Goal: Task Accomplishment & Management: Manage account settings

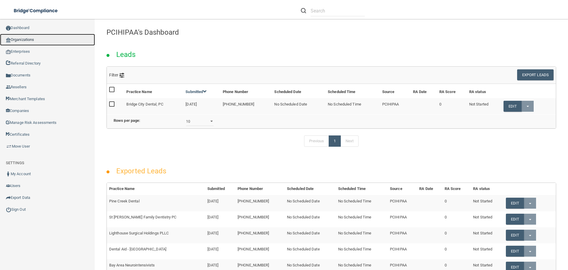
click at [25, 37] on link "Organizations" at bounding box center [47, 40] width 95 height 12
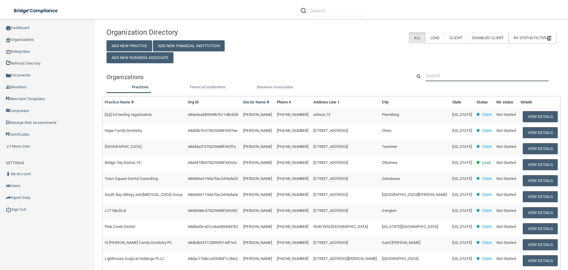
paste input "Advanced Family Dental Care Llc"
type input "Advanced Family Dental Care Llc"
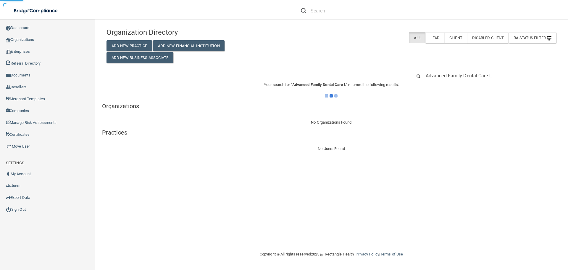
type input "Advanced Family Dental Care"
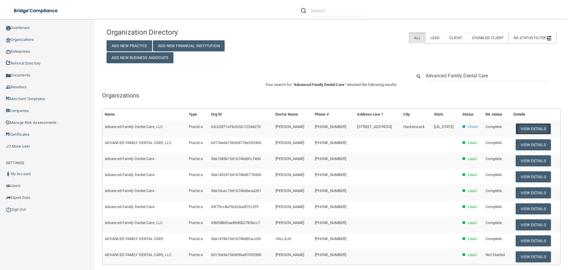
click at [536, 130] on button "View Details" at bounding box center [533, 128] width 35 height 11
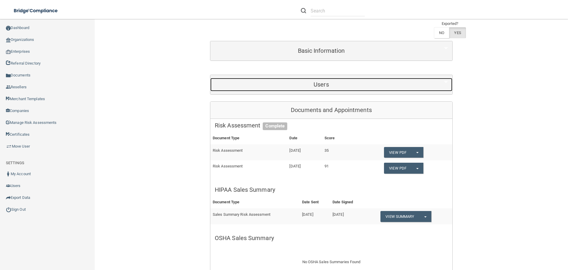
click at [328, 87] on h5 "Users" at bounding box center [321, 84] width 213 height 7
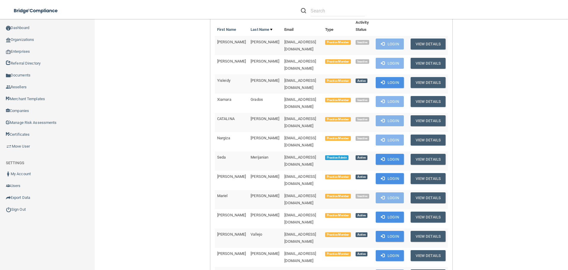
scroll to position [148, 0]
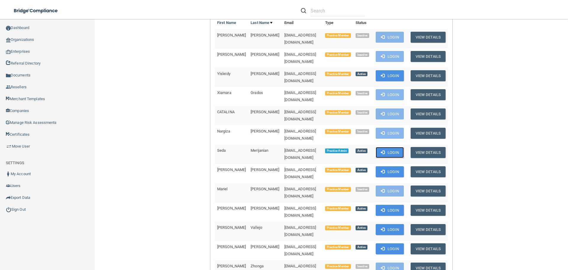
click at [385, 147] on button "Login" at bounding box center [390, 152] width 28 height 11
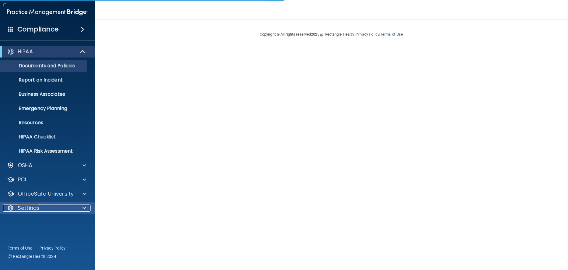
click at [84, 207] on span at bounding box center [85, 207] width 4 height 7
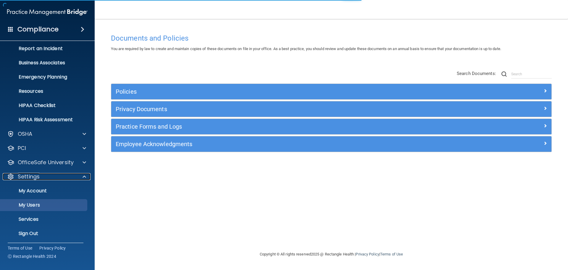
scroll to position [33, 0]
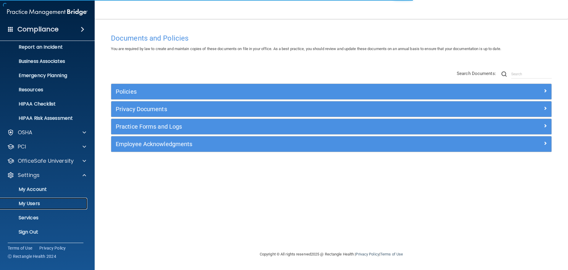
click at [33, 204] on p "My Users" at bounding box center [44, 203] width 81 height 6
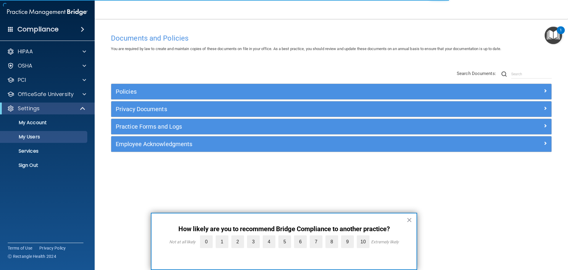
select select "20"
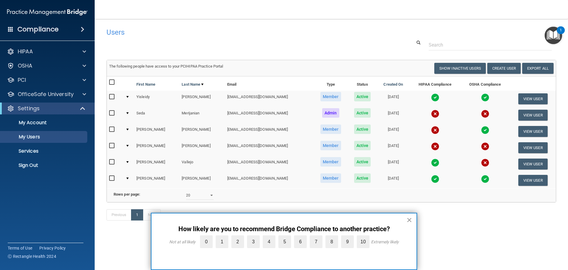
click at [409, 218] on button "×" at bounding box center [410, 219] width 6 height 9
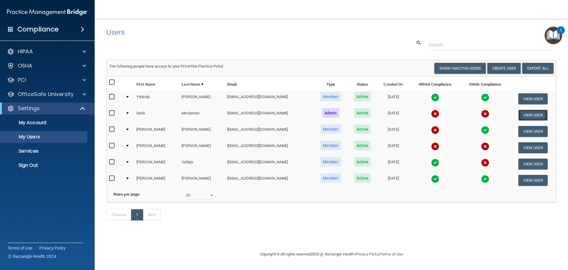
click at [523, 114] on button "View User" at bounding box center [532, 114] width 29 height 11
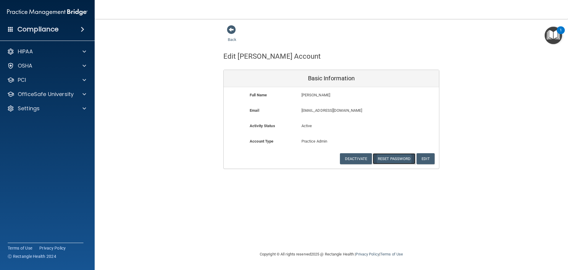
click at [401, 162] on button "Reset Password" at bounding box center [394, 158] width 43 height 11
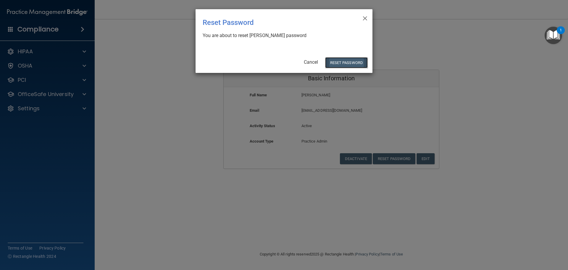
click at [336, 61] on button "Reset Password" at bounding box center [346, 62] width 43 height 11
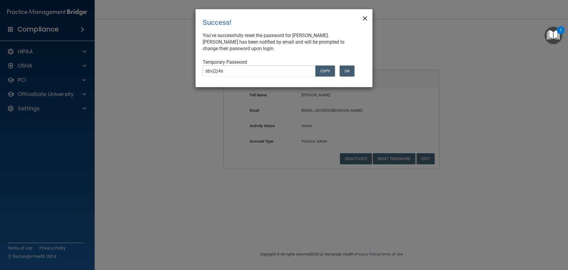
click at [365, 17] on span "×" at bounding box center [364, 18] width 5 height 12
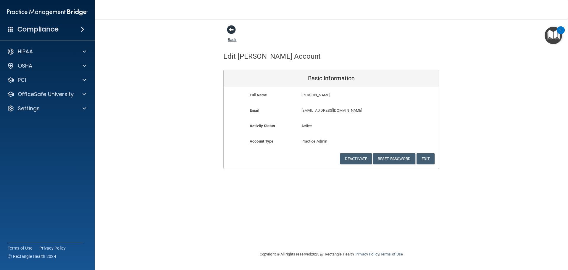
click at [231, 30] on span at bounding box center [231, 29] width 9 height 9
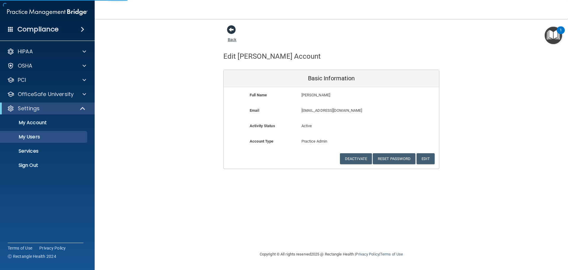
select select "20"
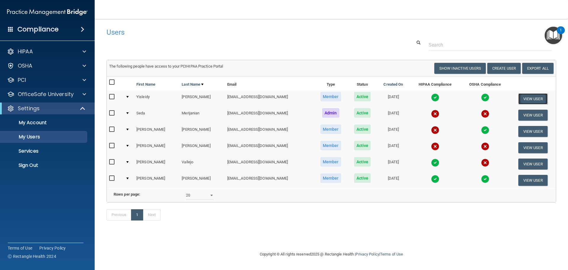
click at [532, 97] on button "View User" at bounding box center [532, 98] width 29 height 11
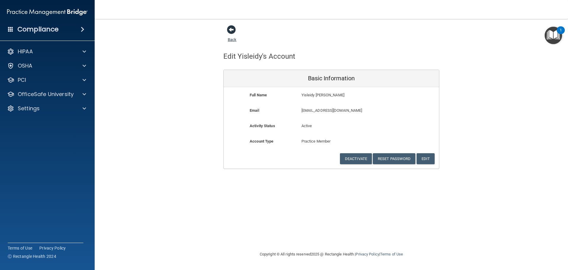
click at [230, 31] on span at bounding box center [231, 29] width 9 height 9
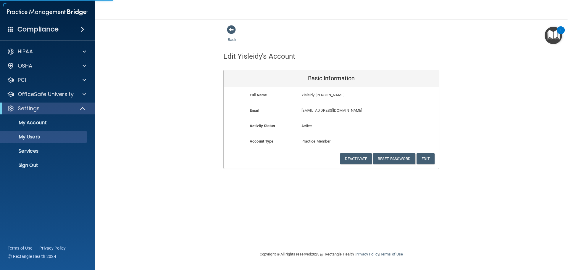
select select "20"
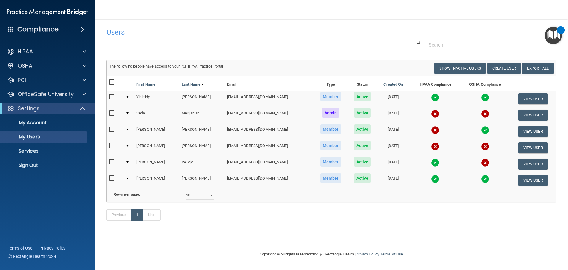
click at [431, 114] on img at bounding box center [435, 113] width 8 height 8
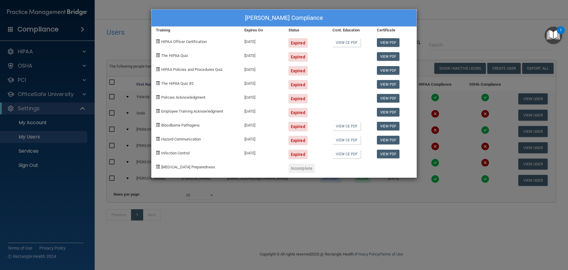
click at [439, 17] on div "Seda Merijanian's Compliance Training Expires On Status Cont. Education Certifi…" at bounding box center [284, 135] width 568 height 270
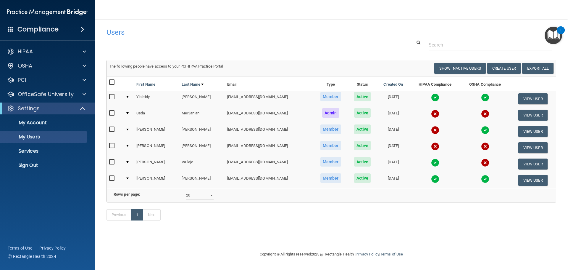
click at [431, 113] on img at bounding box center [435, 113] width 8 height 8
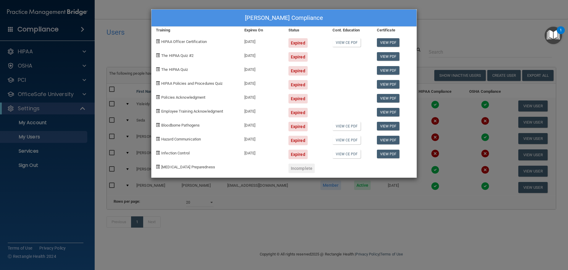
click at [443, 108] on div "Seda Merijanian's Compliance Training Expires On Status Cont. Education Certifi…" at bounding box center [284, 135] width 568 height 270
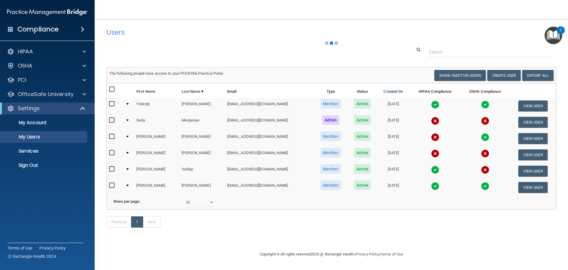
click at [431, 103] on img at bounding box center [435, 104] width 8 height 8
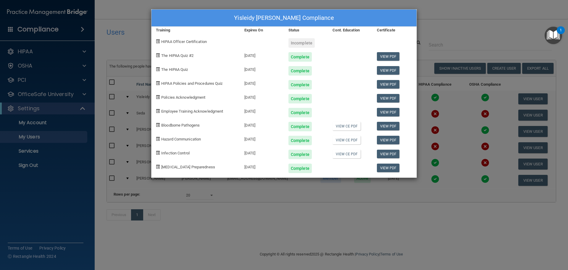
click at [459, 91] on div "Yisleidy Frias's Compliance Training Expires On Status Cont. Education Certific…" at bounding box center [284, 135] width 568 height 270
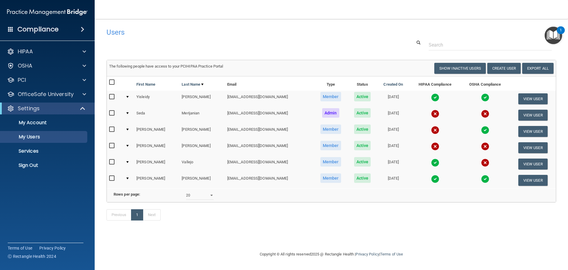
click at [431, 97] on img at bounding box center [435, 97] width 8 height 8
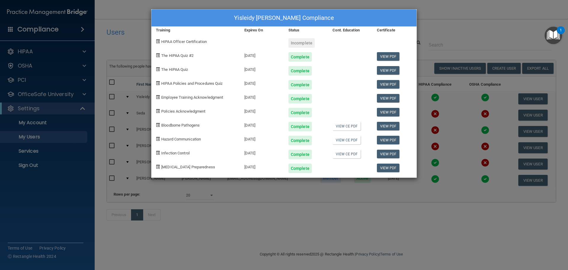
click at [136, 44] on div "Yisleidy Frias's Compliance Training Expires On Status Cont. Education Certific…" at bounding box center [284, 135] width 568 height 270
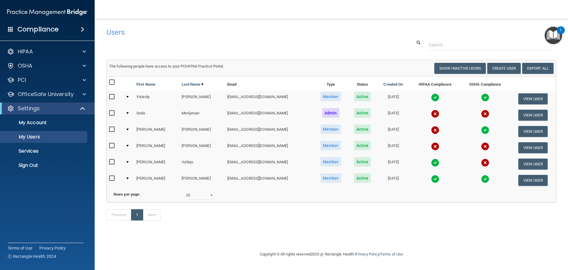
click at [169, 11] on nav "Toggle navigation Seda Merijanian sedalaw@optonline.net Manage My Enterprise Ad…" at bounding box center [331, 9] width 473 height 19
click at [81, 109] on span at bounding box center [83, 108] width 5 height 7
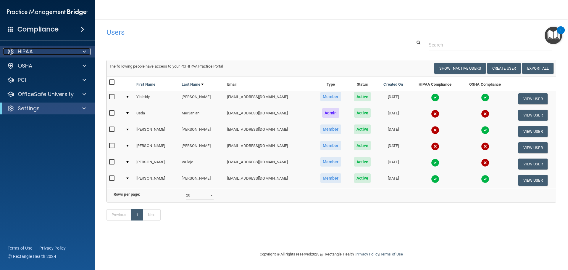
click at [79, 50] on div at bounding box center [83, 51] width 15 height 7
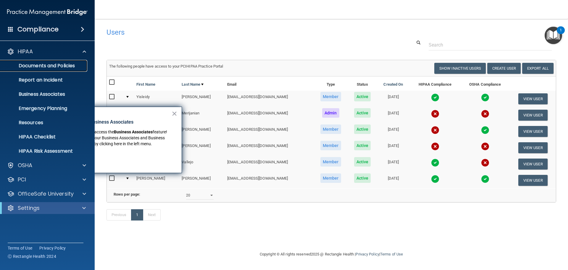
click at [66, 67] on p "Documents and Policies" at bounding box center [44, 66] width 81 height 6
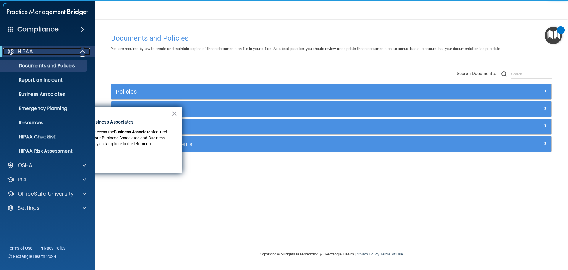
click at [81, 49] on span at bounding box center [83, 51] width 5 height 7
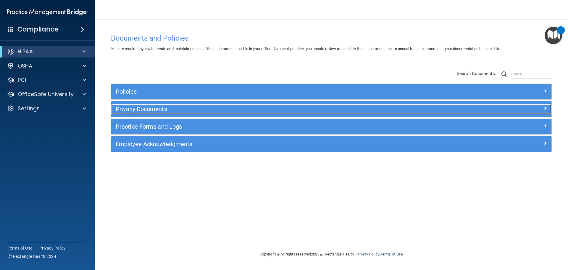
click at [138, 108] on h5 "Privacy Documents" at bounding box center [276, 109] width 321 height 7
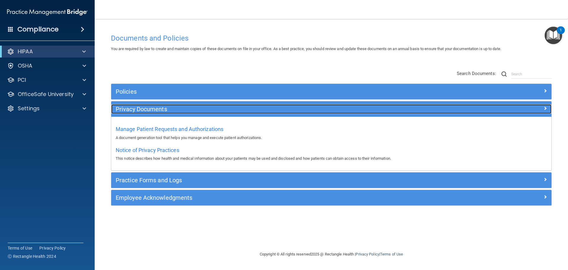
click at [138, 107] on h5 "Privacy Documents" at bounding box center [276, 109] width 321 height 7
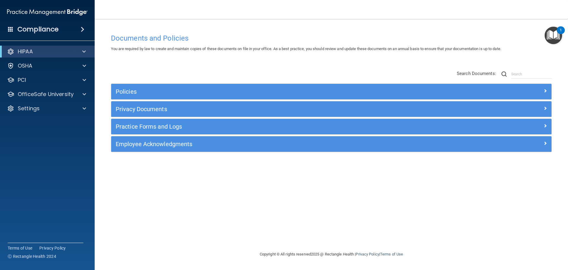
click at [560, 36] on div "1" at bounding box center [561, 34] width 2 height 8
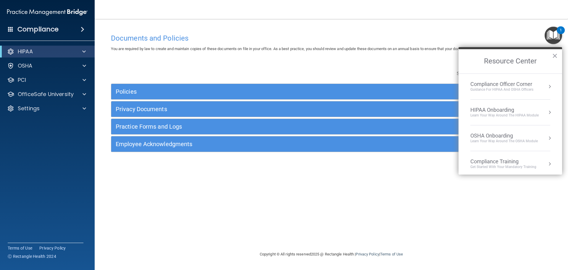
click at [508, 83] on div "Compliance Officer Corner" at bounding box center [501, 84] width 63 height 7
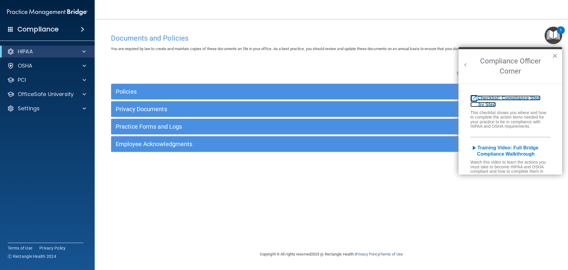
click at [534, 97] on b "Checklist: Compliance Step by Step" at bounding box center [505, 101] width 70 height 12
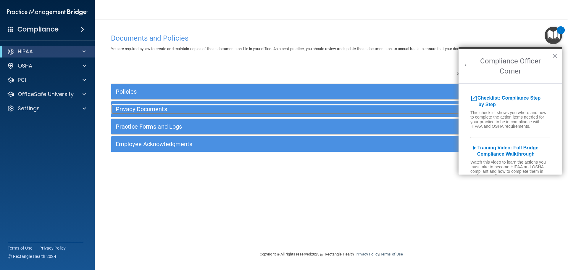
click at [152, 109] on h5 "Privacy Documents" at bounding box center [276, 109] width 321 height 7
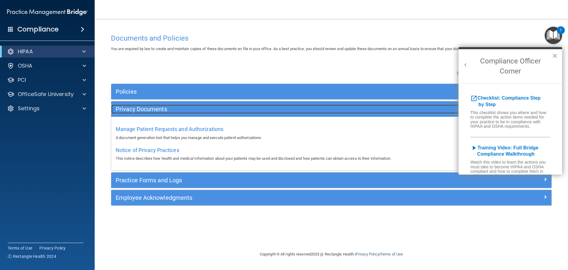
click at [149, 109] on h5 "Privacy Documents" at bounding box center [276, 109] width 321 height 7
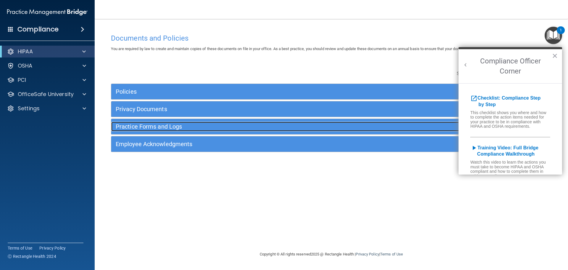
click at [149, 125] on h5 "Practice Forms and Logs" at bounding box center [276, 126] width 321 height 7
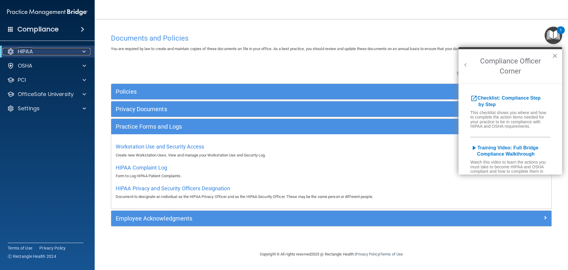
click at [56, 52] on div "HIPAA" at bounding box center [39, 51] width 73 height 7
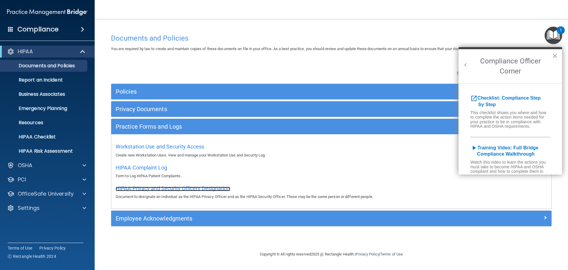
click at [191, 189] on span "HIPAA Privacy and Security Officers Designation" at bounding box center [173, 188] width 115 height 6
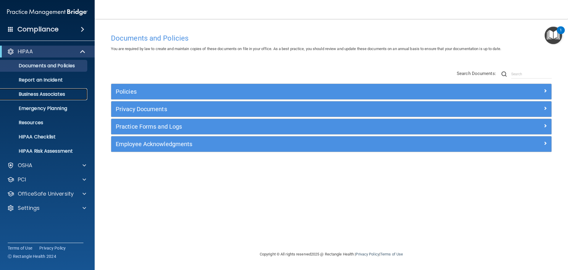
click at [57, 94] on p "Business Associates" at bounding box center [44, 94] width 81 height 6
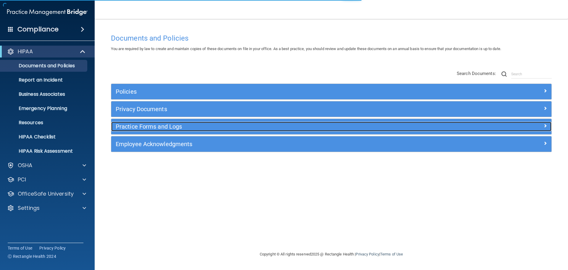
click at [142, 127] on h5 "Practice Forms and Logs" at bounding box center [276, 126] width 321 height 7
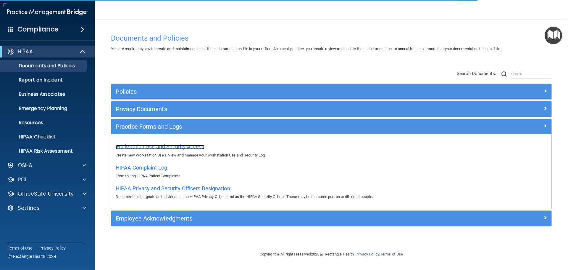
click at [143, 146] on span "Workstation Use and Security Access" at bounding box center [160, 146] width 89 height 6
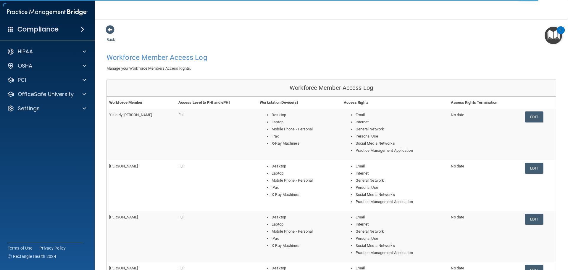
click at [104, 30] on main "Back Workforce Member Access Log Manage your Workforce Members Access Rights. W…" at bounding box center [331, 144] width 473 height 251
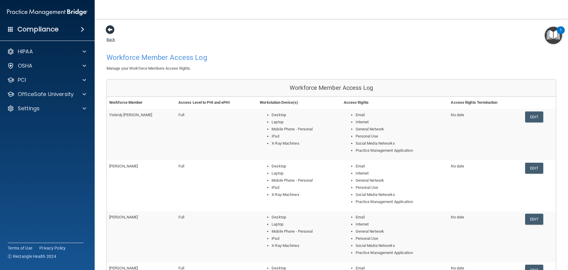
click at [107, 30] on span at bounding box center [110, 29] width 9 height 9
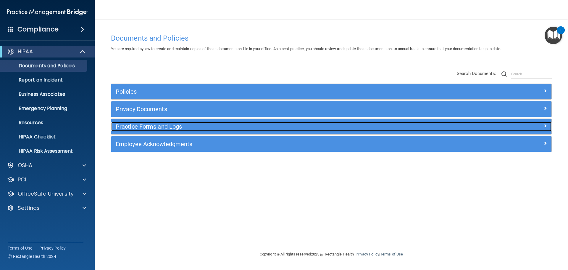
click at [153, 130] on h5 "Practice Forms and Logs" at bounding box center [276, 126] width 321 height 7
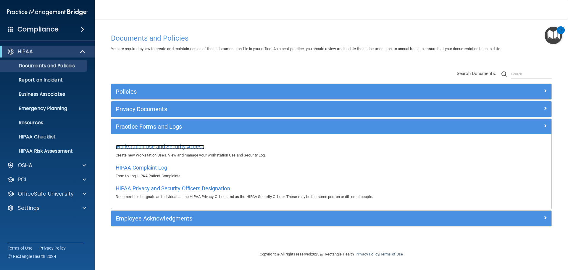
click at [156, 145] on span "Workstation Use and Security Access" at bounding box center [160, 146] width 89 height 6
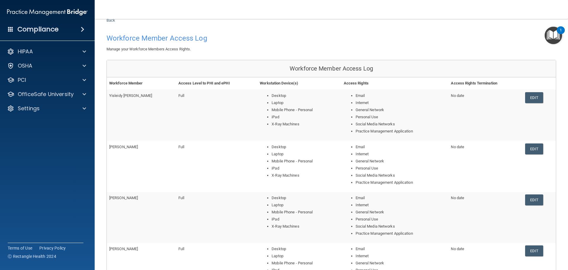
scroll to position [30, 0]
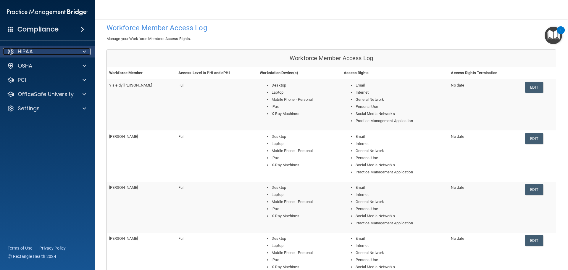
click at [83, 51] on span at bounding box center [85, 51] width 4 height 7
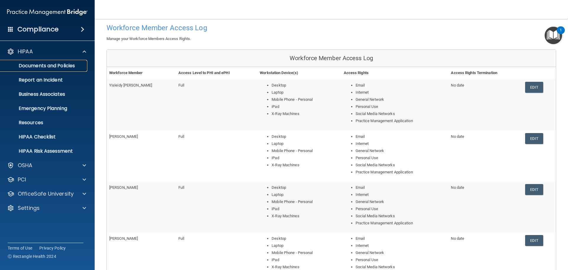
click at [52, 68] on p "Documents and Policies" at bounding box center [44, 66] width 81 height 6
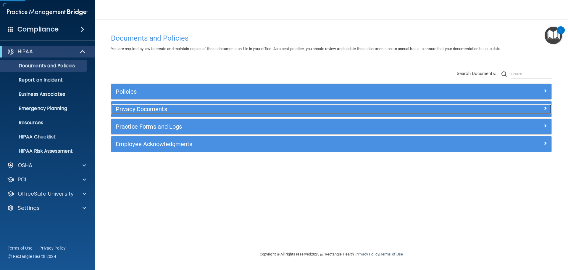
click at [151, 108] on h5 "Privacy Documents" at bounding box center [276, 109] width 321 height 7
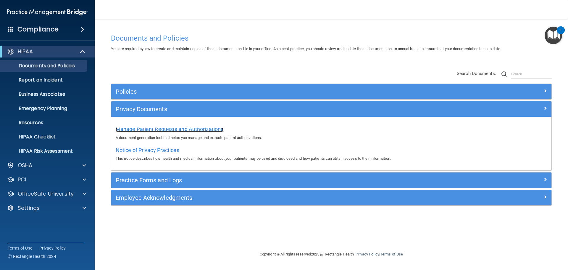
click at [192, 130] on span "Manage Patient Requests and Authorizations" at bounding box center [170, 129] width 108 height 6
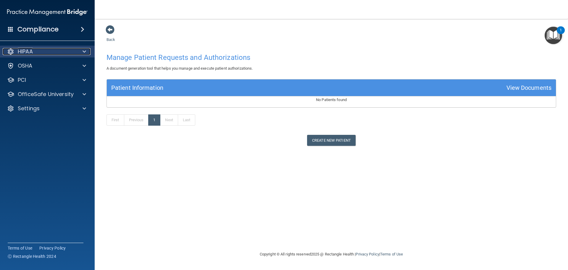
click at [85, 52] on span at bounding box center [85, 51] width 4 height 7
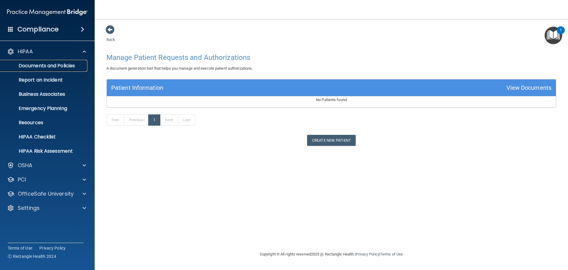
click at [72, 65] on p "Documents and Policies" at bounding box center [44, 66] width 81 height 6
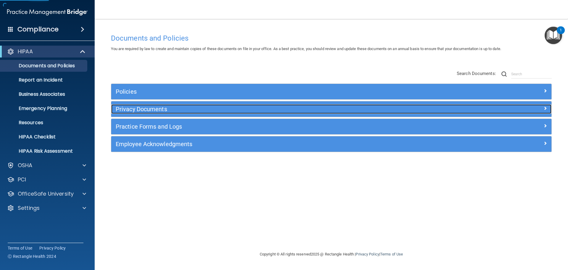
click at [144, 108] on h5 "Privacy Documents" at bounding box center [276, 109] width 321 height 7
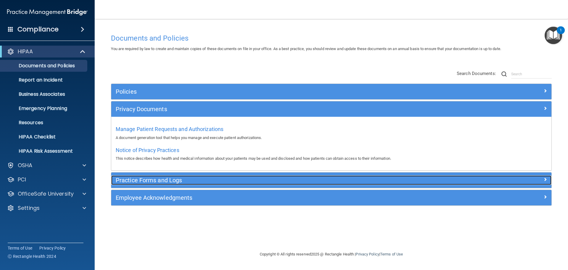
click at [156, 182] on h5 "Practice Forms and Logs" at bounding box center [276, 180] width 321 height 7
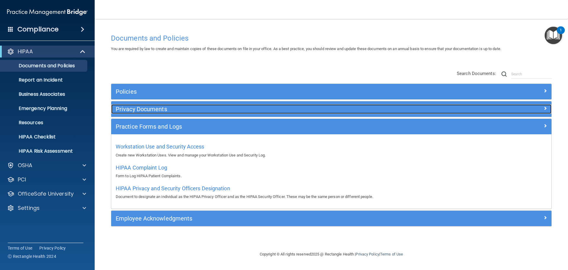
click at [204, 108] on h5 "Privacy Documents" at bounding box center [276, 109] width 321 height 7
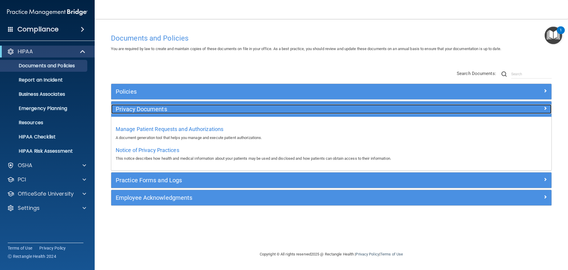
click at [205, 107] on h5 "Privacy Documents" at bounding box center [276, 109] width 321 height 7
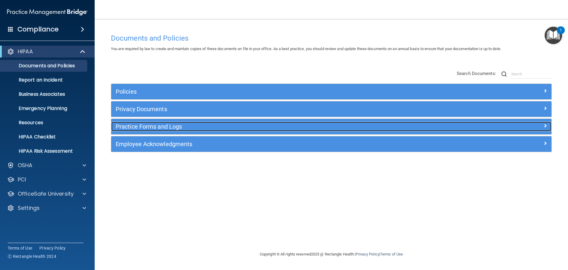
click at [170, 128] on h5 "Practice Forms and Logs" at bounding box center [276, 126] width 321 height 7
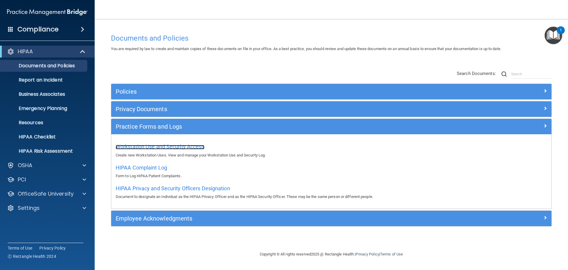
click at [170, 146] on span "Workstation Use and Security Access" at bounding box center [160, 146] width 89 height 6
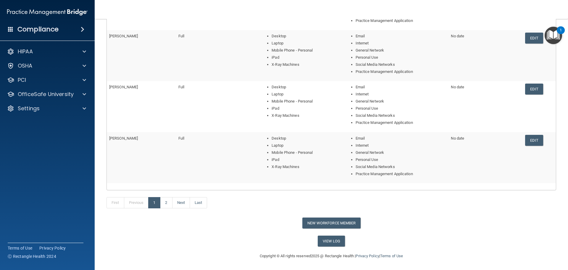
scroll to position [181, 0]
click at [354, 224] on button "New Workforce Member" at bounding box center [331, 222] width 58 height 11
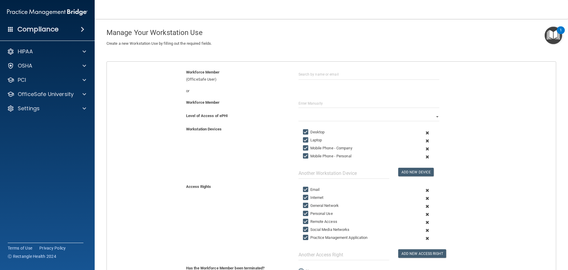
scroll to position [6, 0]
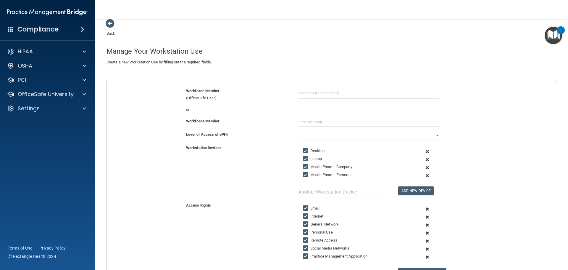
click at [330, 92] on input "text" at bounding box center [369, 92] width 141 height 11
click at [110, 28] on span at bounding box center [110, 23] width 9 height 9
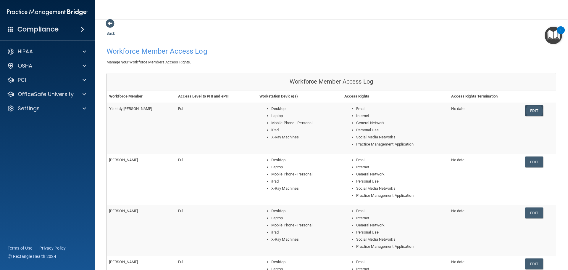
click at [537, 109] on link "Edit" at bounding box center [534, 110] width 18 height 11
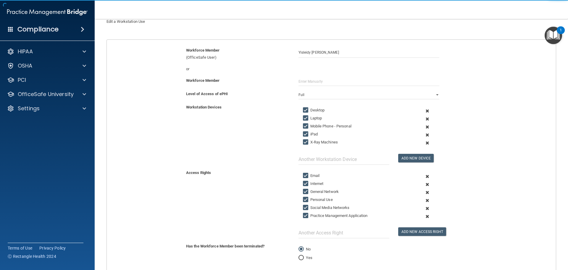
scroll to position [106, 0]
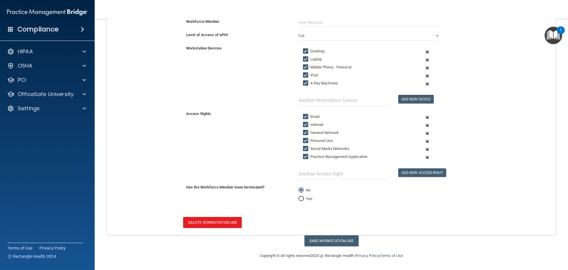
click at [300, 199] on input "Yes" at bounding box center [301, 198] width 5 height 4
radio input "true"
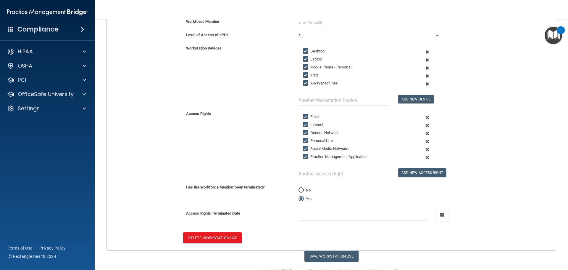
click at [299, 190] on input "No" at bounding box center [301, 190] width 5 height 4
radio input "true"
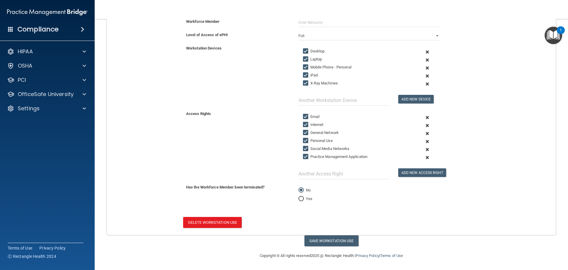
click at [299, 196] on input "Yes" at bounding box center [301, 198] width 5 height 4
radio input "true"
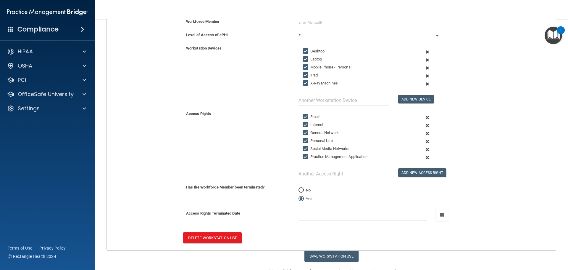
click at [361, 207] on div "Has the Workforce Member been terminated? No Yes" at bounding box center [331, 196] width 458 height 26
click at [440, 216] on icon "button" at bounding box center [442, 215] width 4 height 4
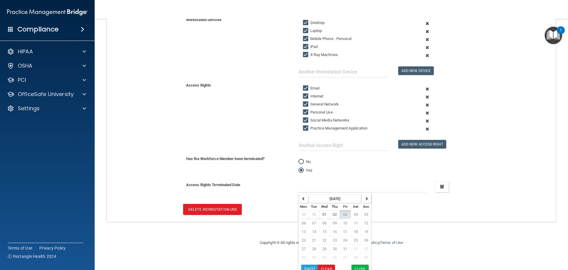
scroll to position [139, 0]
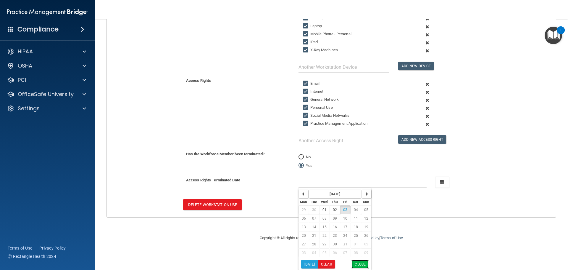
click at [360, 265] on button "Close" at bounding box center [360, 263] width 17 height 9
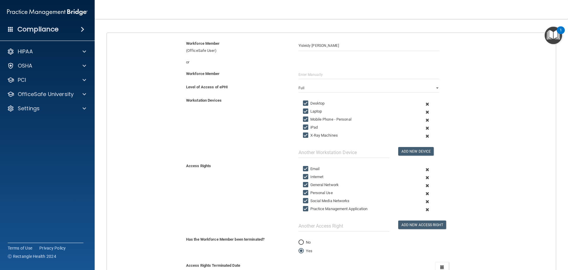
scroll to position [0, 0]
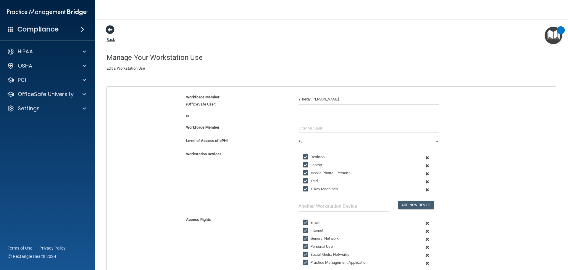
click at [110, 34] on span at bounding box center [110, 29] width 9 height 9
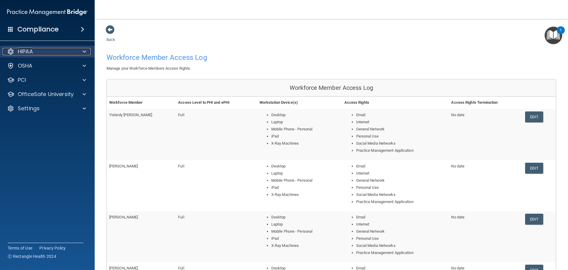
click at [88, 51] on div at bounding box center [83, 51] width 15 height 7
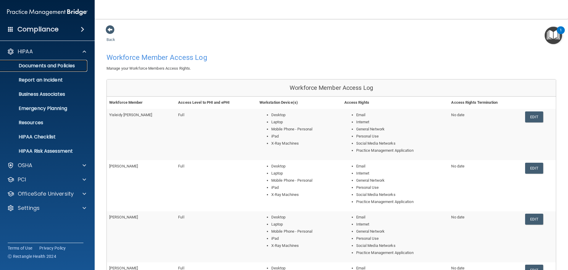
click at [73, 66] on p "Documents and Policies" at bounding box center [44, 66] width 81 height 6
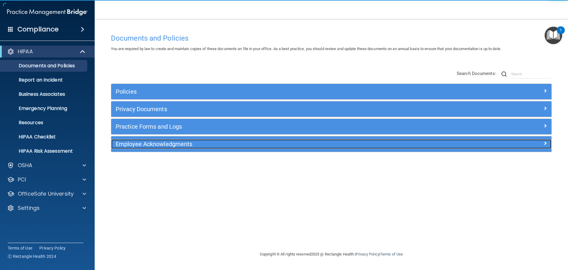
click at [177, 144] on h5 "Employee Acknowledgments" at bounding box center [276, 144] width 321 height 7
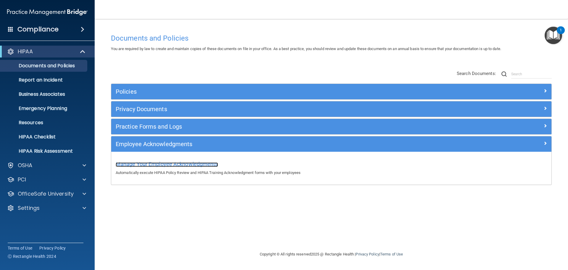
click at [183, 164] on span "Manage Your Employee Acknowledgments" at bounding box center [167, 164] width 102 height 6
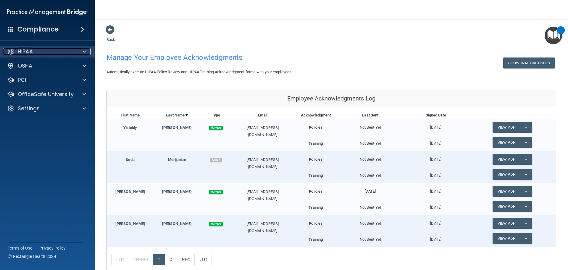
click at [88, 52] on div at bounding box center [83, 51] width 15 height 7
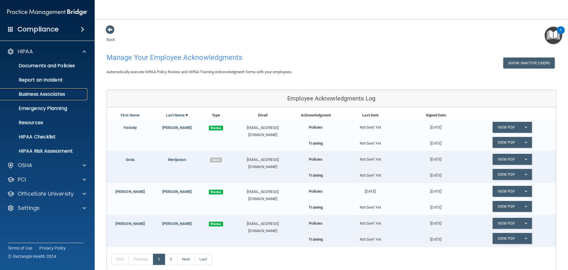
click at [48, 98] on link "Business Associates" at bounding box center [40, 94] width 93 height 12
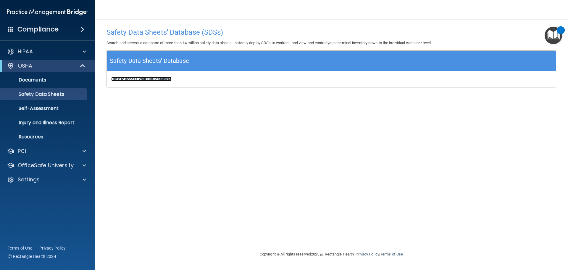
click at [162, 81] on b "Click to access your SDS database" at bounding box center [141, 79] width 60 height 4
click at [42, 106] on p "Self-Assessment" at bounding box center [44, 108] width 81 height 6
